Goal: Information Seeking & Learning: Learn about a topic

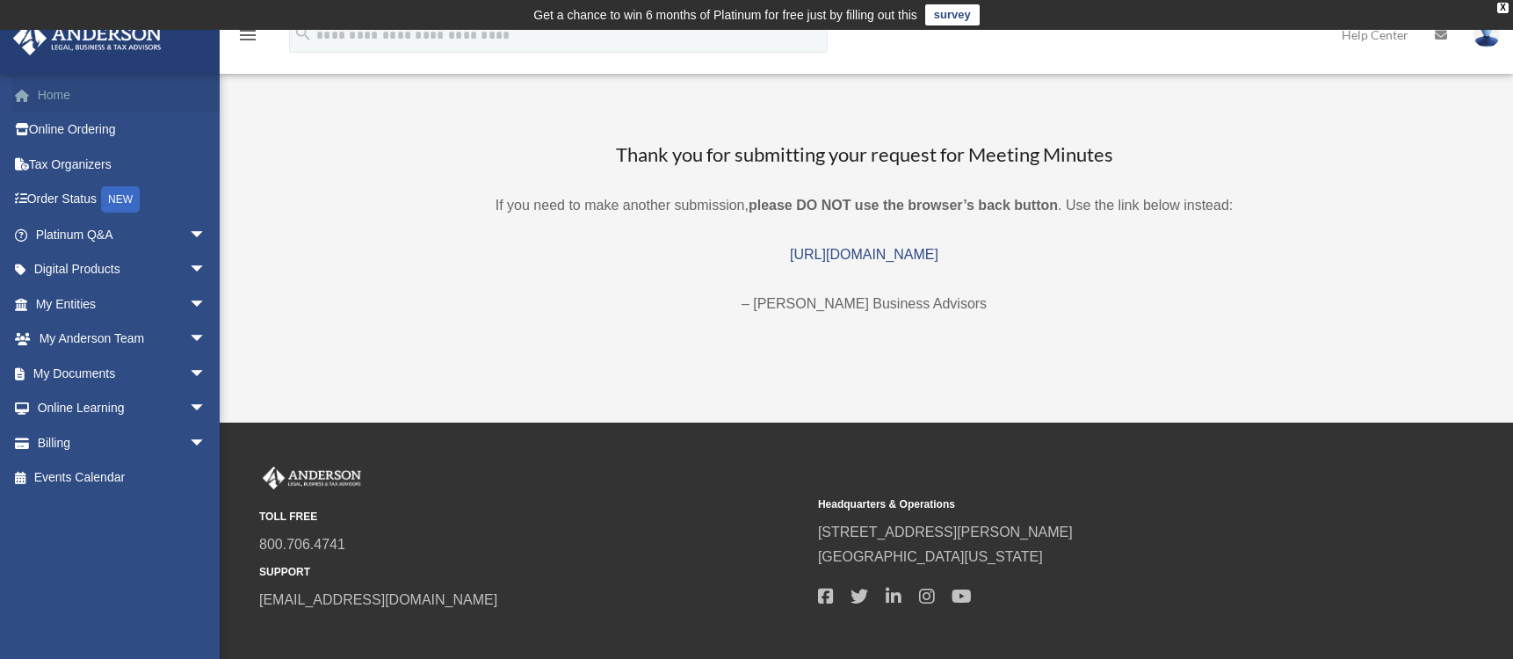
click at [46, 102] on link "Home" at bounding box center [122, 94] width 221 height 35
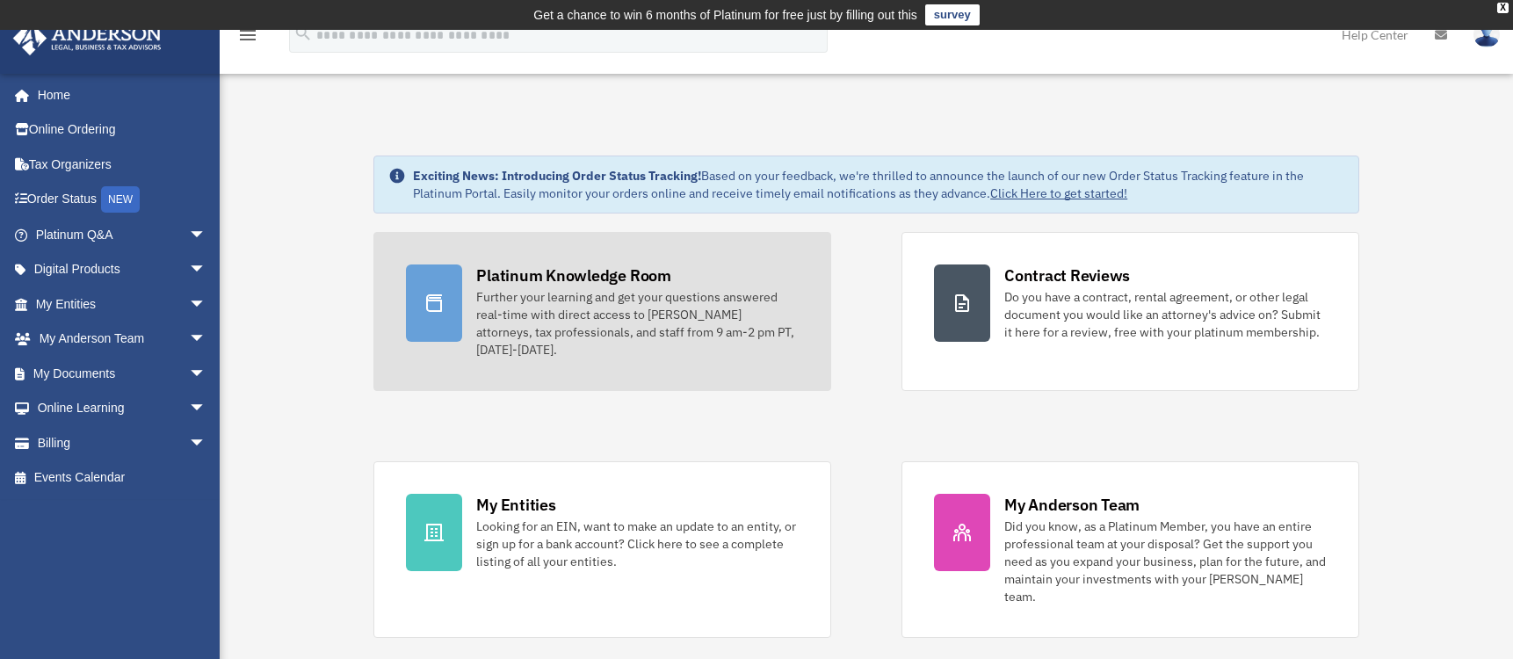
click at [568, 267] on div "Platinum Knowledge Room" at bounding box center [573, 275] width 195 height 22
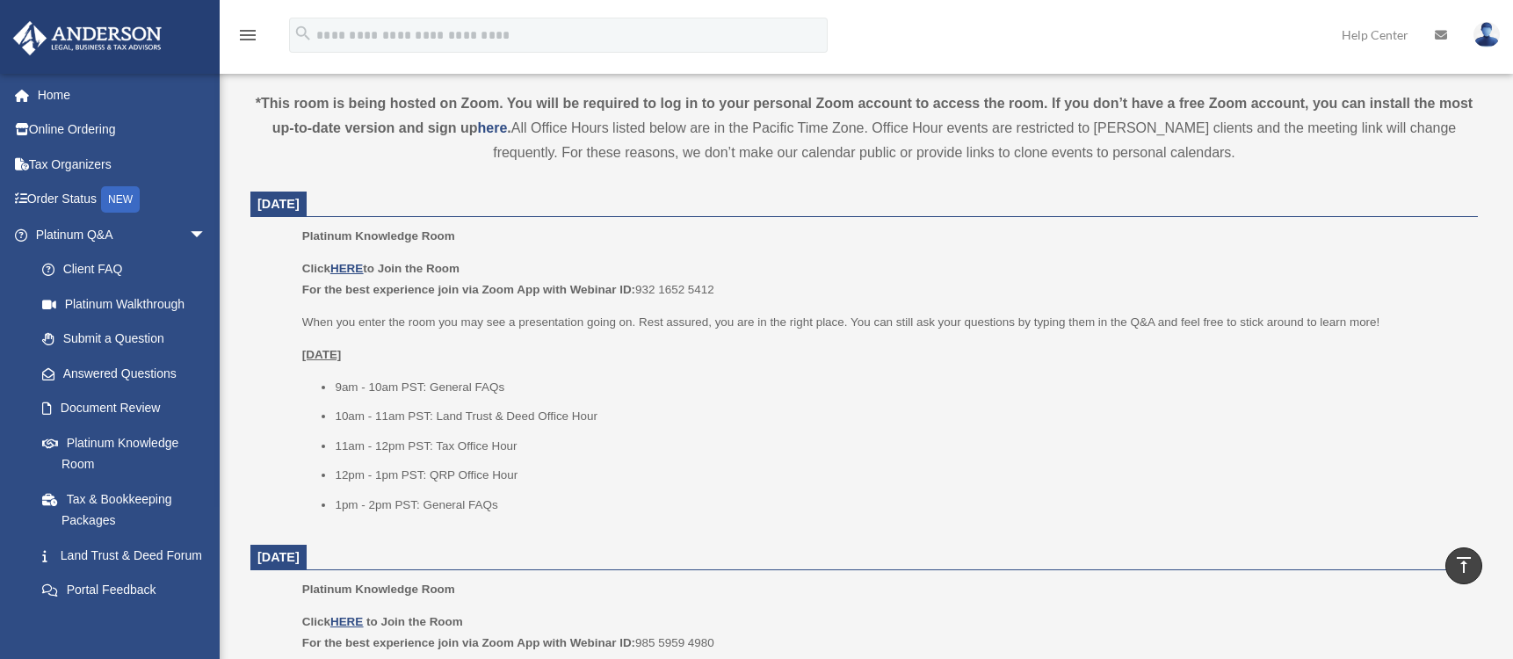
scroll to position [791, 0]
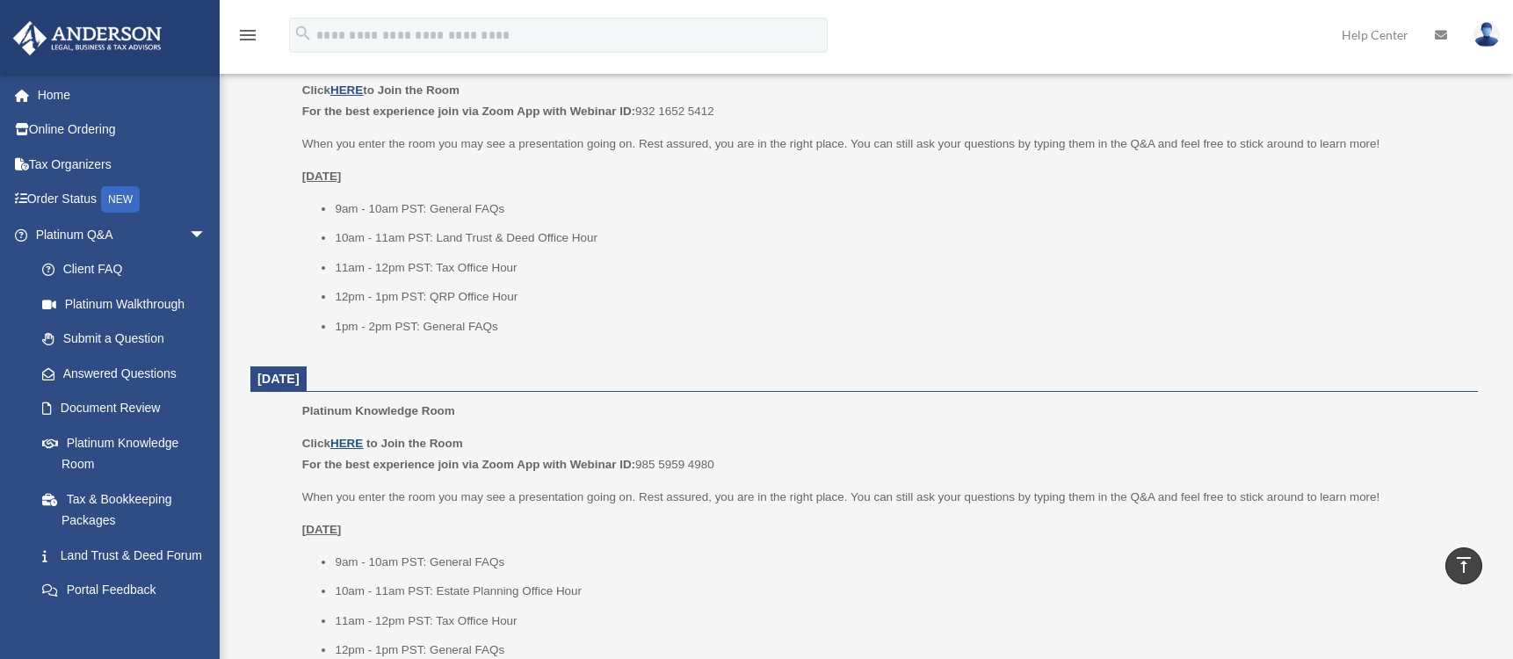
click at [345, 441] on u "HERE" at bounding box center [346, 443] width 33 height 13
click at [351, 446] on u "HERE" at bounding box center [346, 443] width 33 height 13
click at [357, 441] on u "HERE" at bounding box center [346, 443] width 33 height 13
click at [342, 443] on u "HERE" at bounding box center [346, 443] width 33 height 13
click at [340, 445] on u "HERE" at bounding box center [346, 443] width 33 height 13
